Goal: Find specific page/section: Find specific page/section

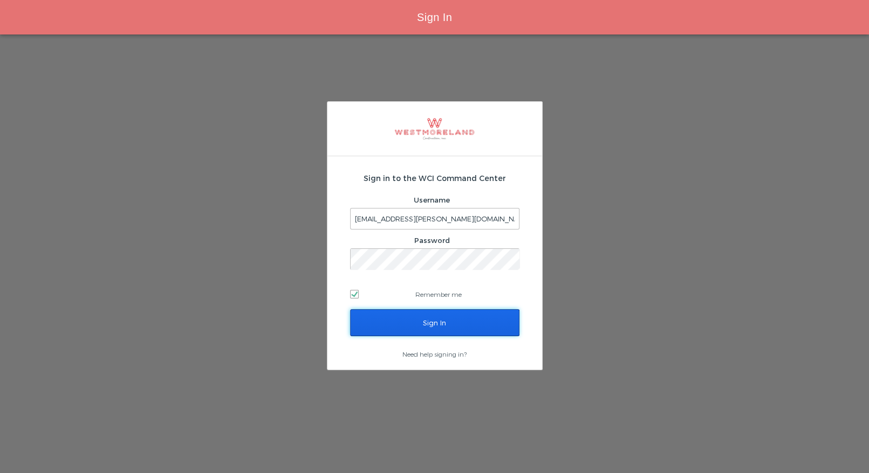
click at [400, 322] on input "Sign In" at bounding box center [434, 323] width 169 height 27
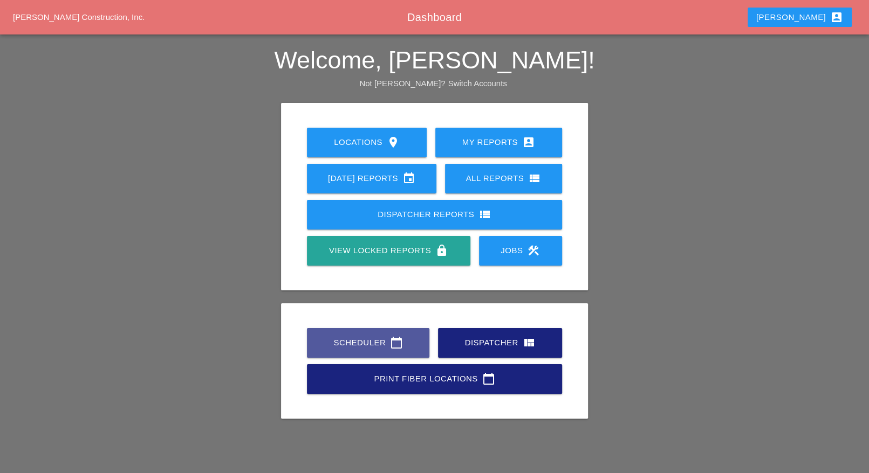
click at [379, 347] on div "Scheduler calendar_today" at bounding box center [368, 342] width 88 height 13
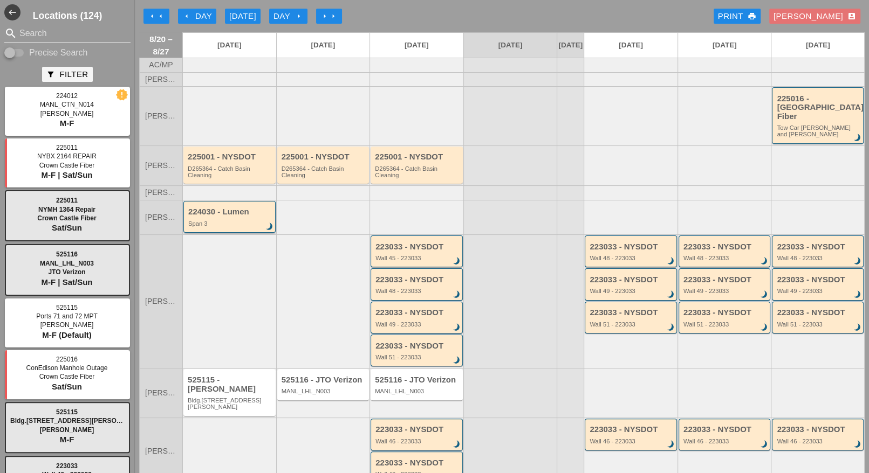
click at [243, 221] on div "Span 3" at bounding box center [230, 224] width 84 height 6
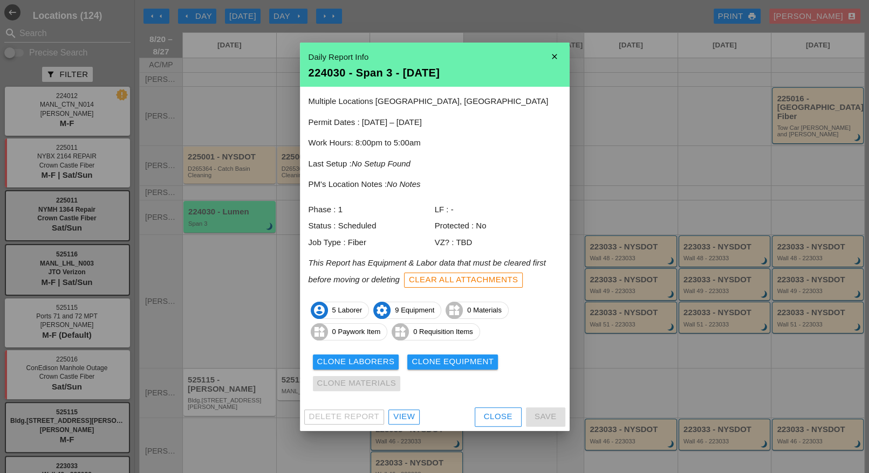
click at [398, 417] on div "View" at bounding box center [404, 417] width 22 height 12
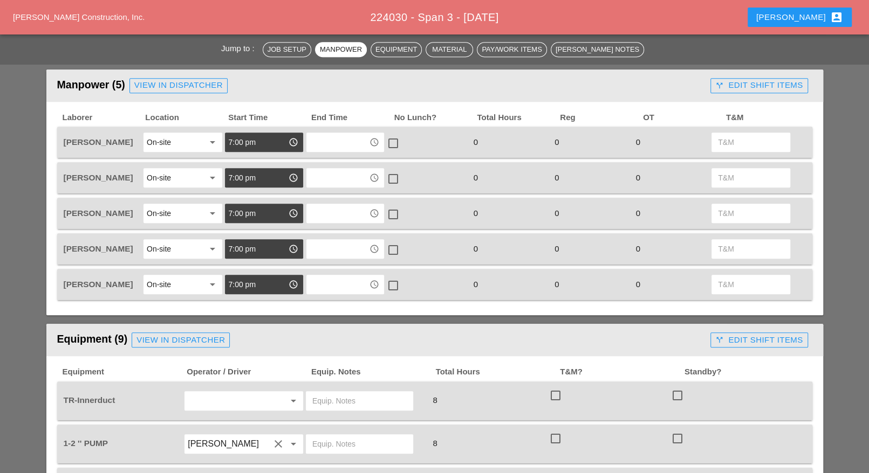
scroll to position [246, 0]
